Goal: Navigation & Orientation: Find specific page/section

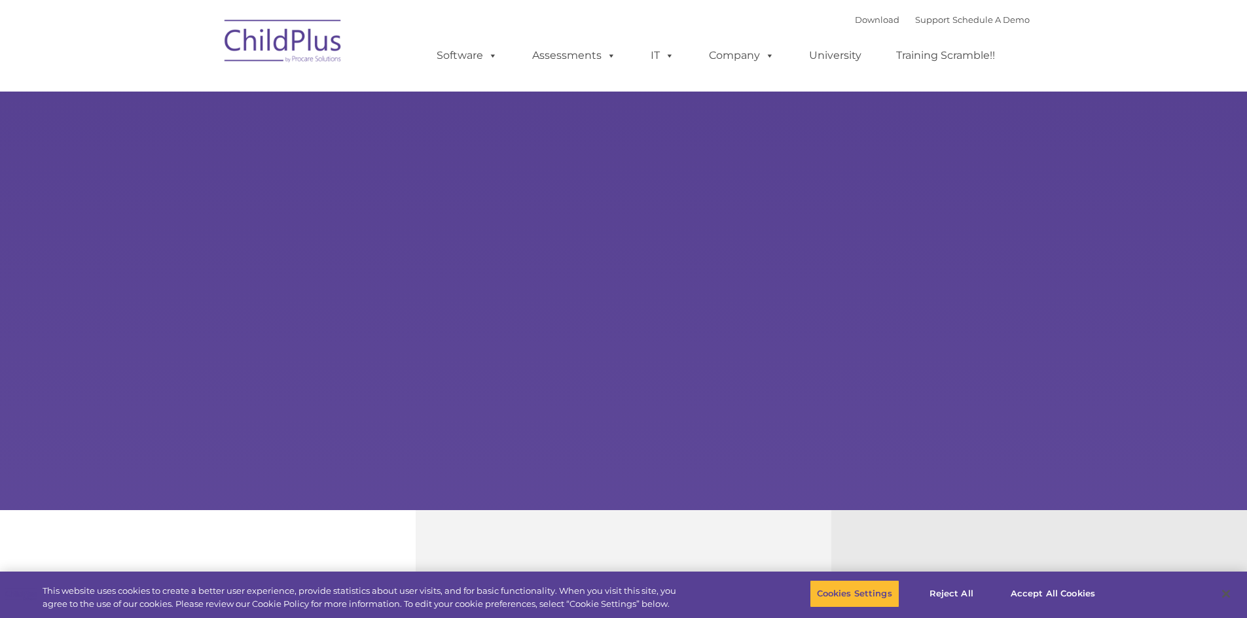
select select "MEDIUM"
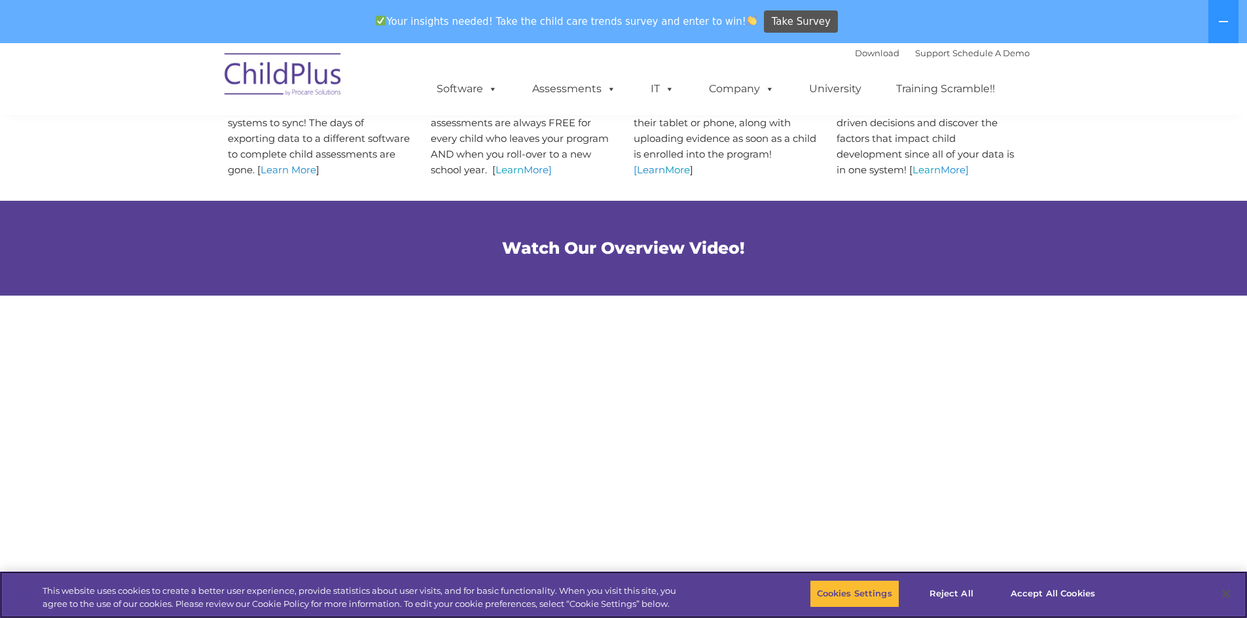
scroll to position [638, 0]
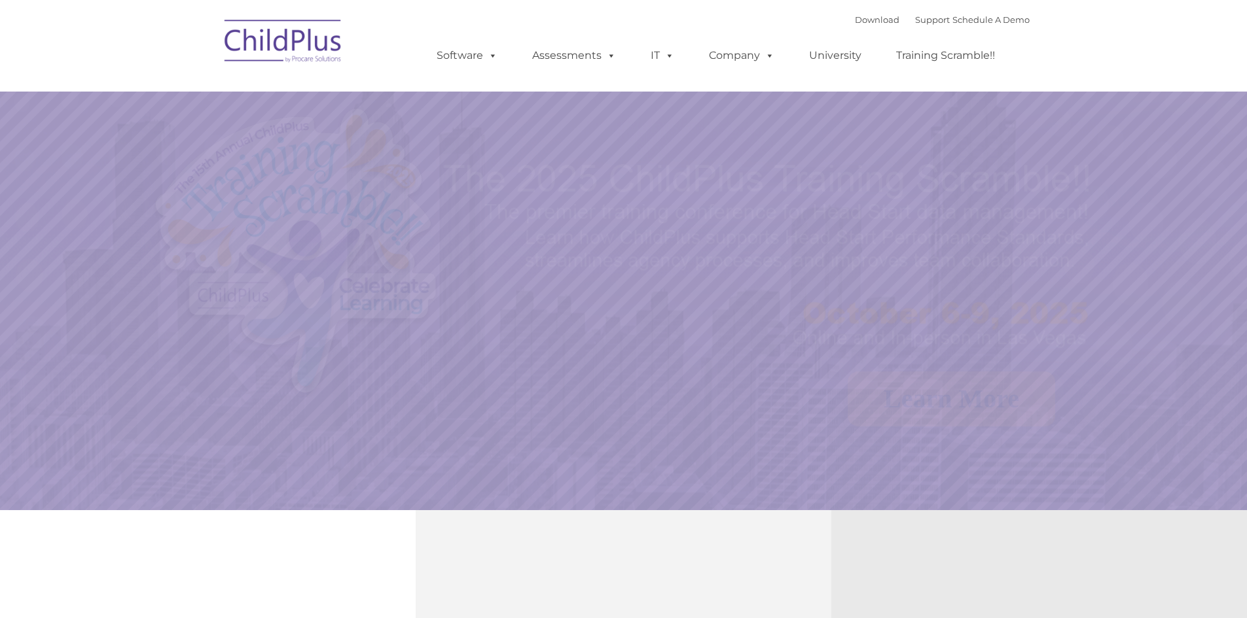
select select "MEDIUM"
